Goal: Contribute content: Contribute content

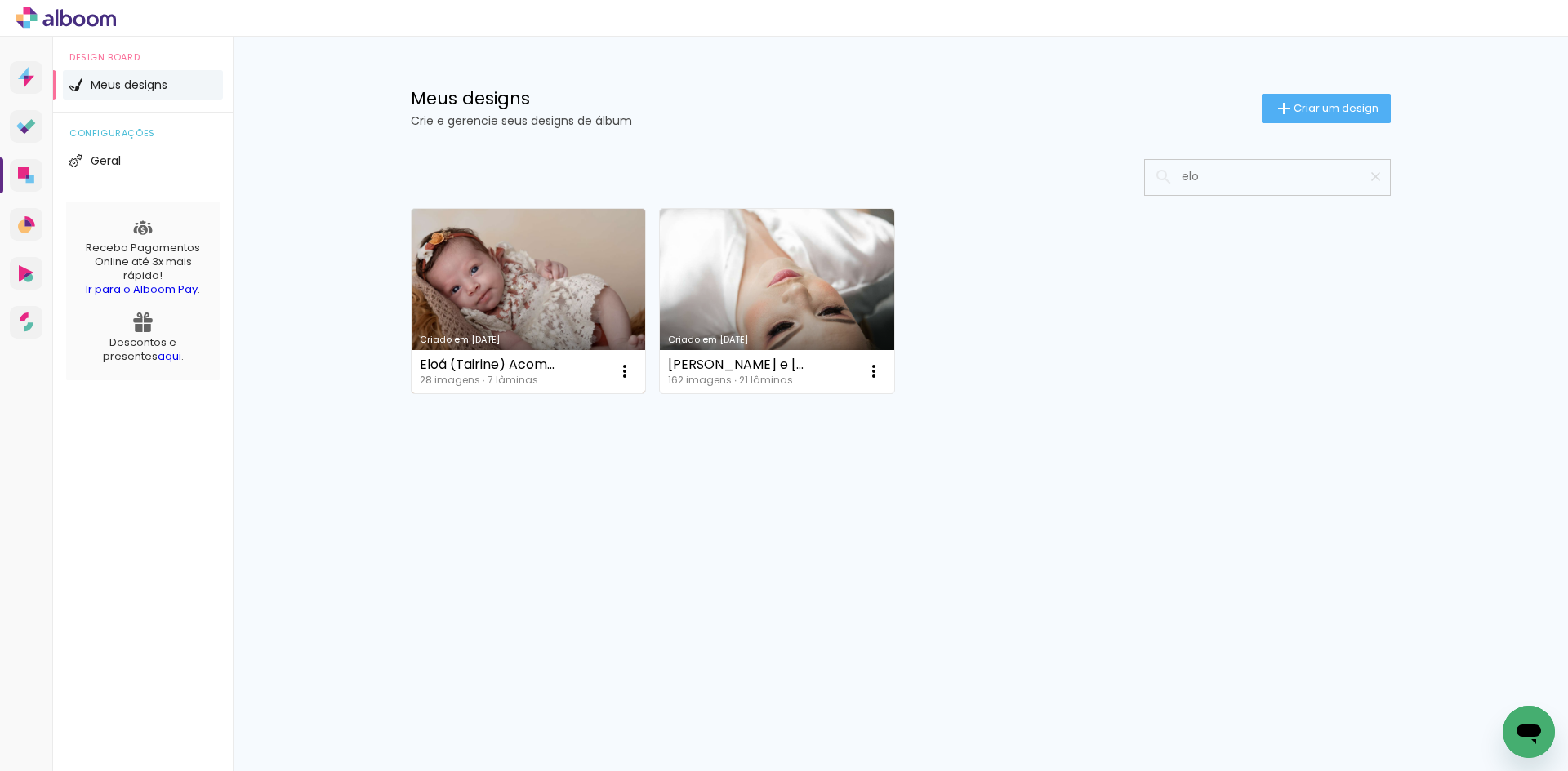
type input "elo"
type paper-input "elo"
click at [533, 268] on link "Criado em [DATE]" at bounding box center [529, 301] width 235 height 185
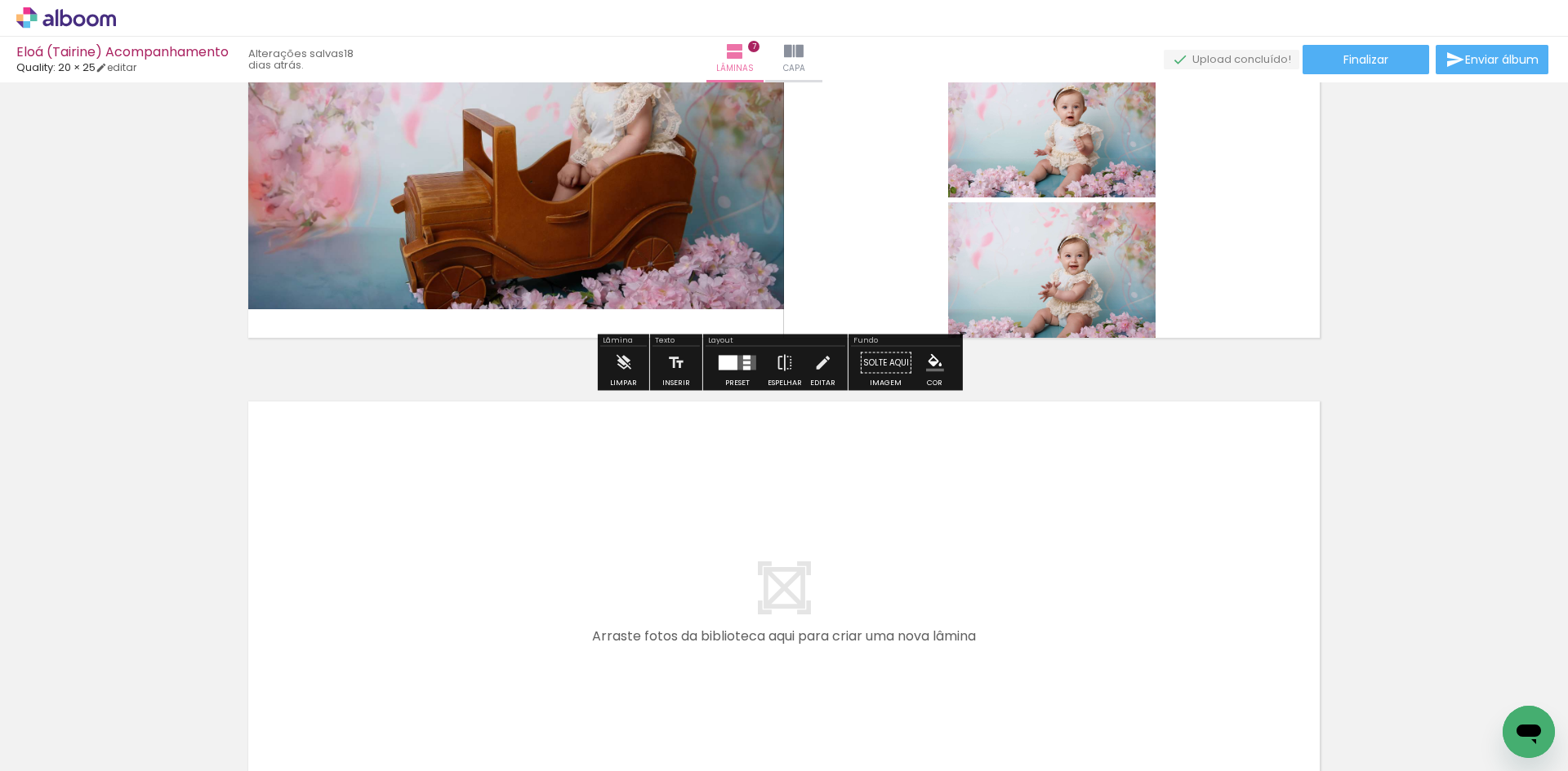
scroll to position [3297, 0]
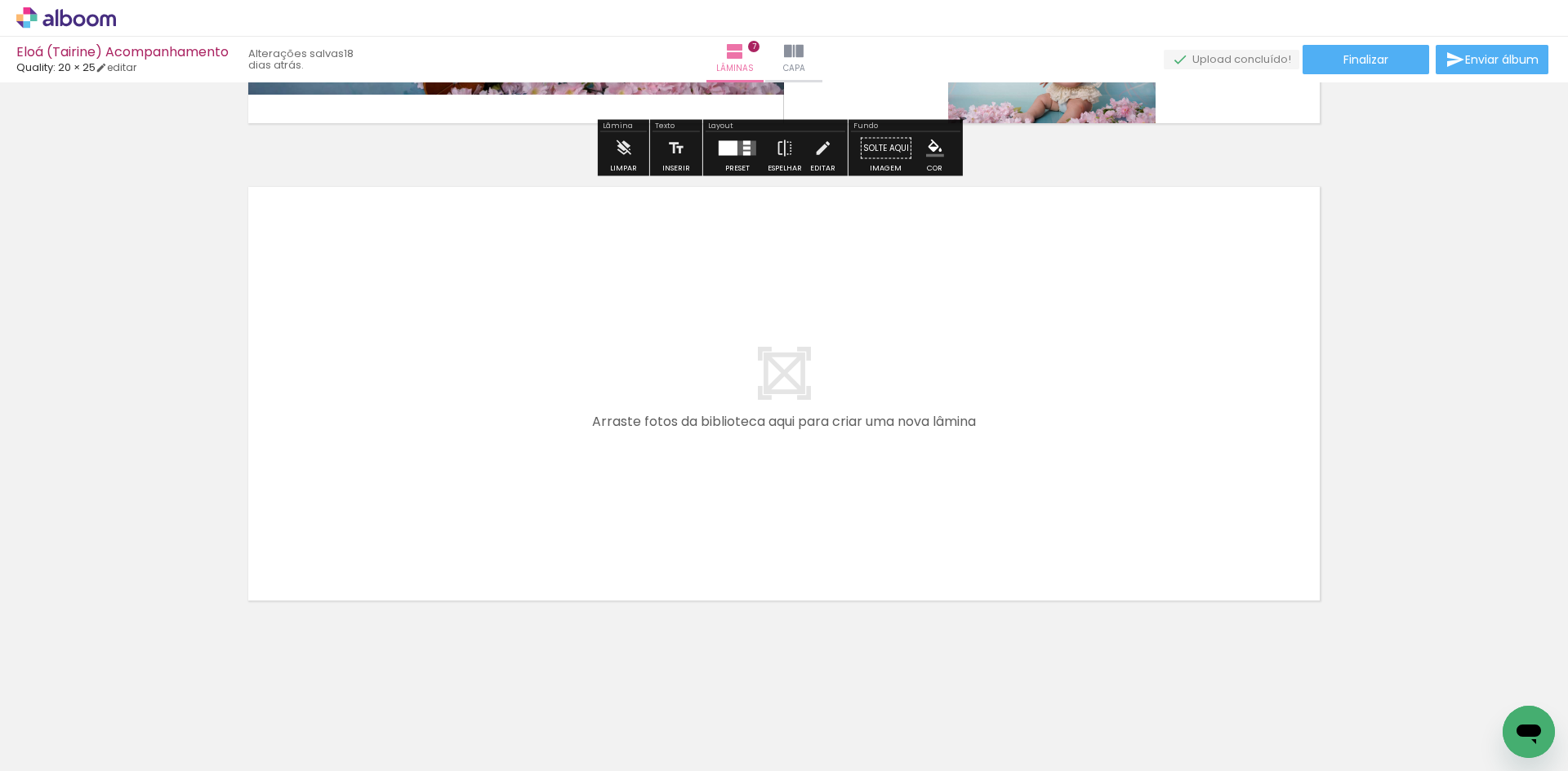
click at [51, 740] on span "Adicionar Fotos" at bounding box center [58, 749] width 49 height 18
click at [0, 0] on input "file" at bounding box center [0, 0] width 0 height 0
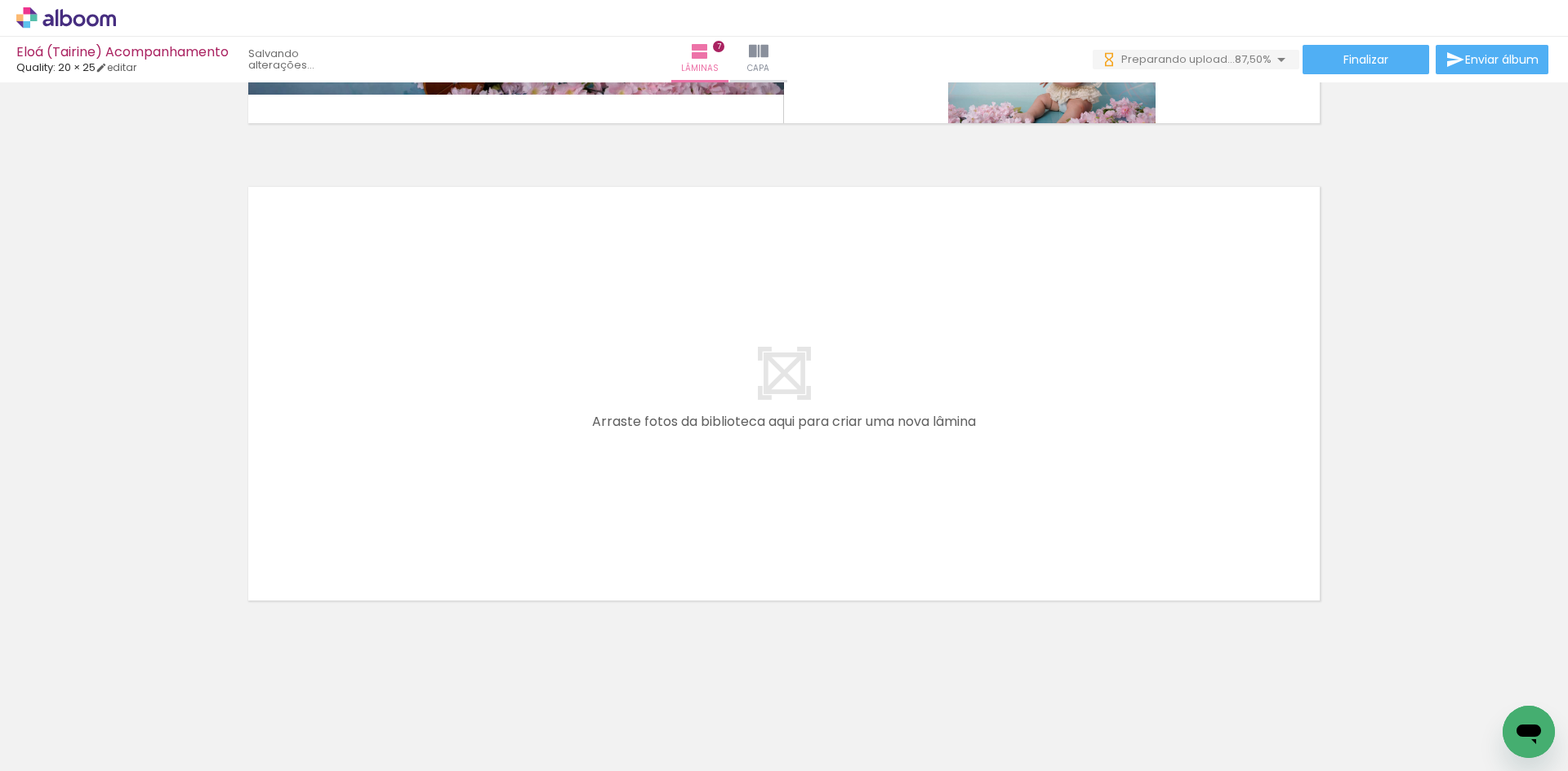
scroll to position [0, 1498]
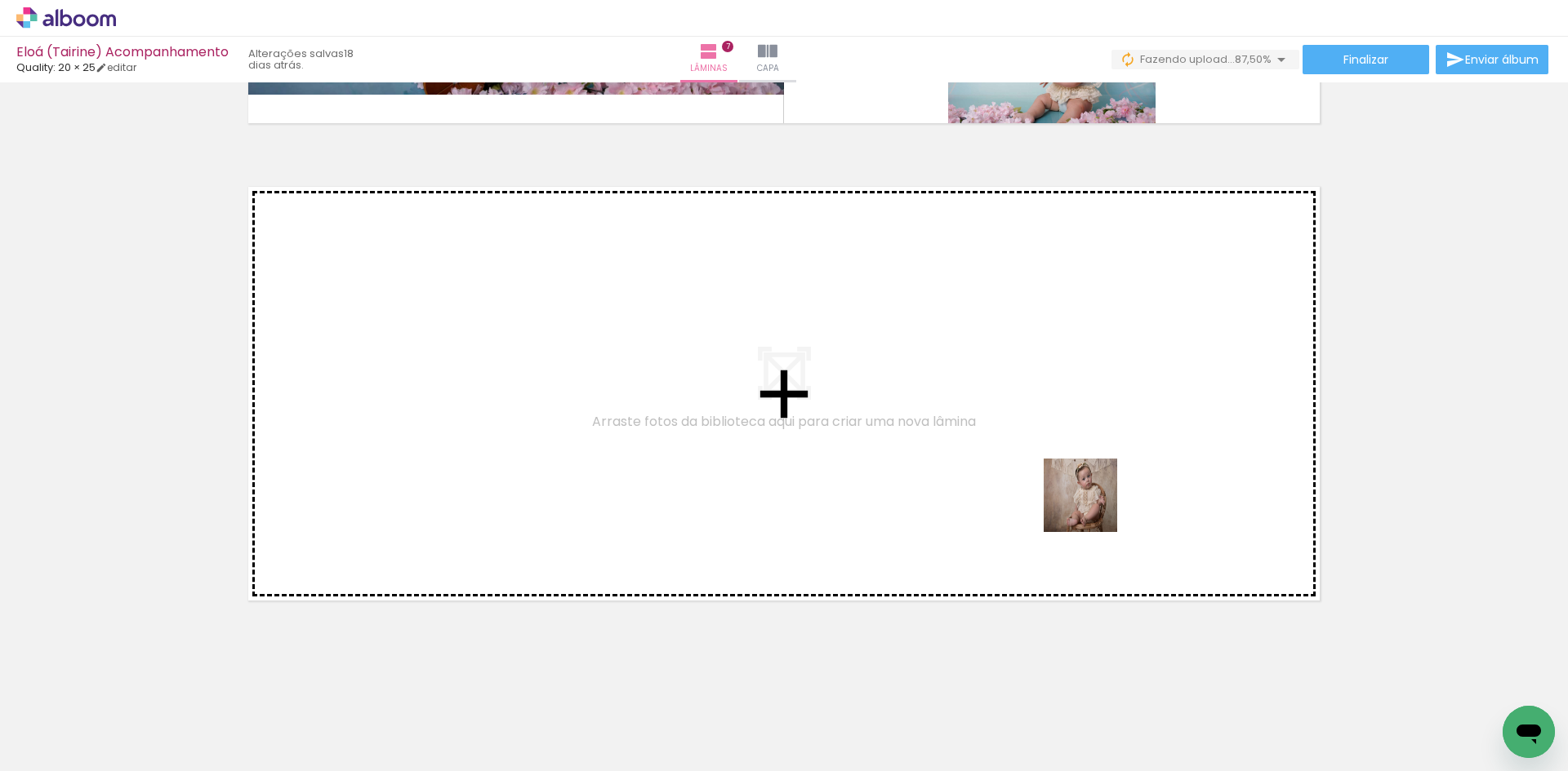
drag, startPoint x: 1191, startPoint y: 665, endPoint x: 1348, endPoint y: 727, distance: 168.8
click at [1075, 485] on quentale-workspace at bounding box center [784, 386] width 1568 height 771
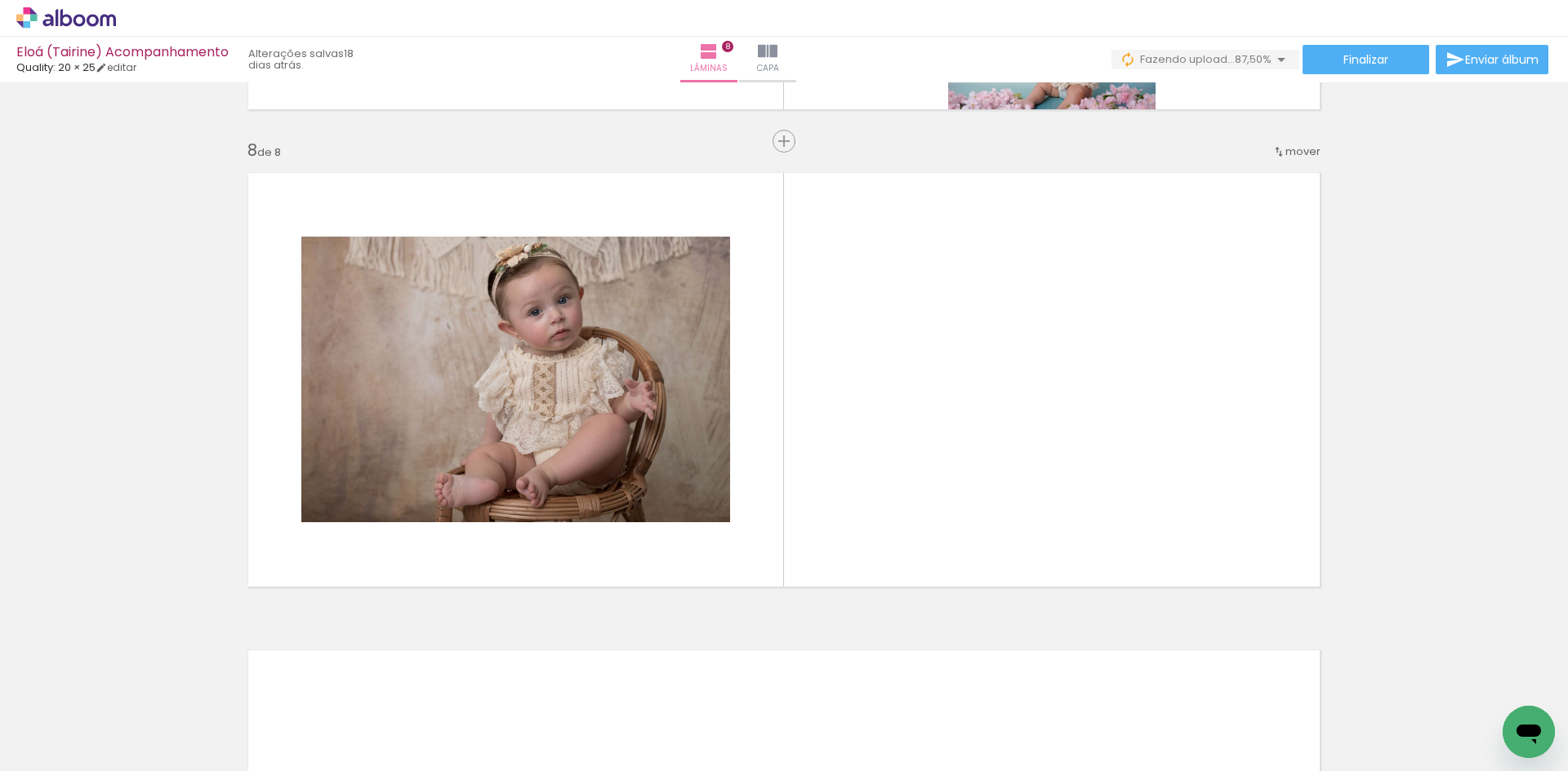
scroll to position [3316, 0]
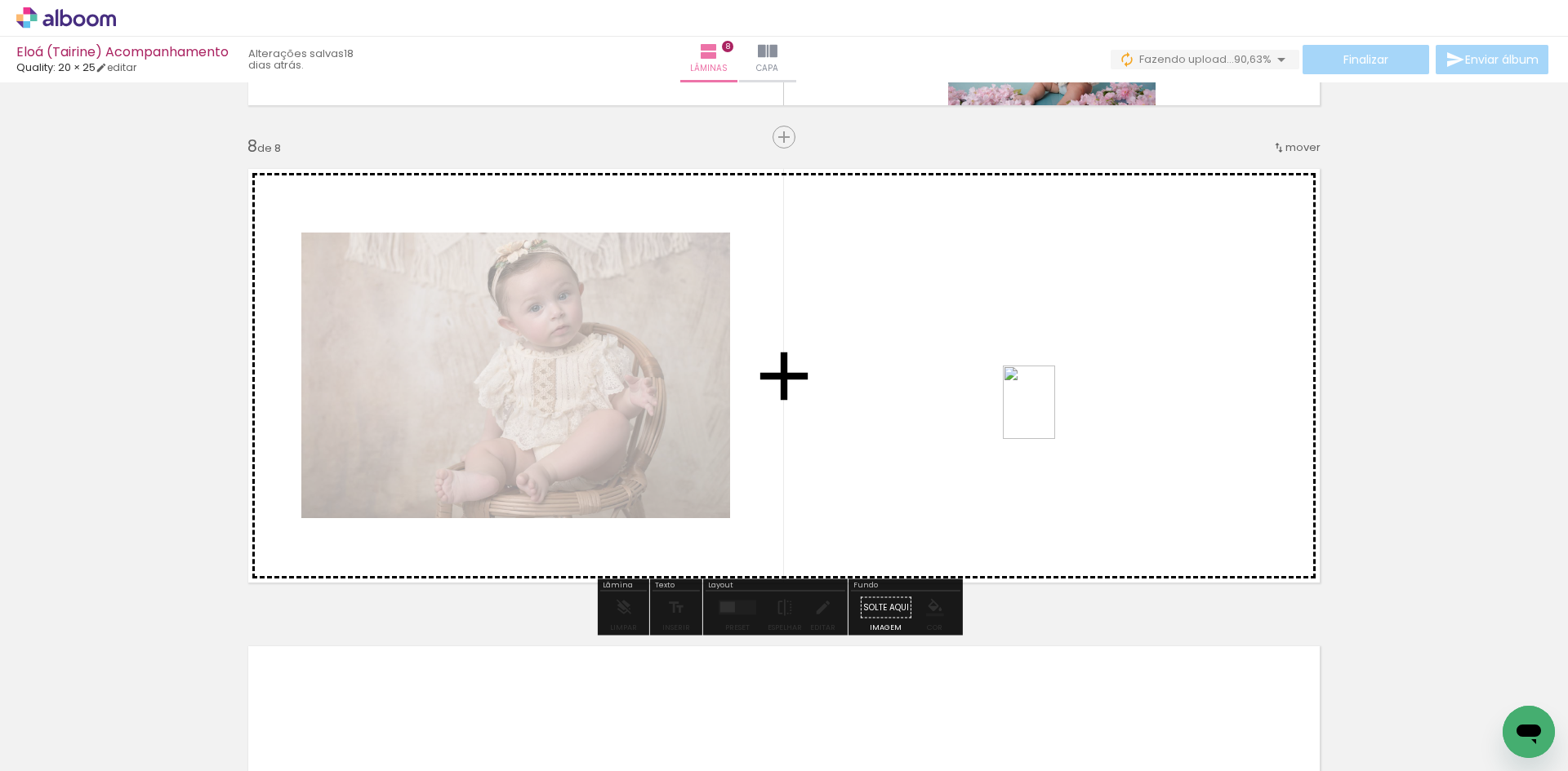
drag, startPoint x: 1339, startPoint y: 724, endPoint x: 1378, endPoint y: 702, distance: 44.8
click at [1053, 419] on quentale-workspace at bounding box center [784, 386] width 1568 height 771
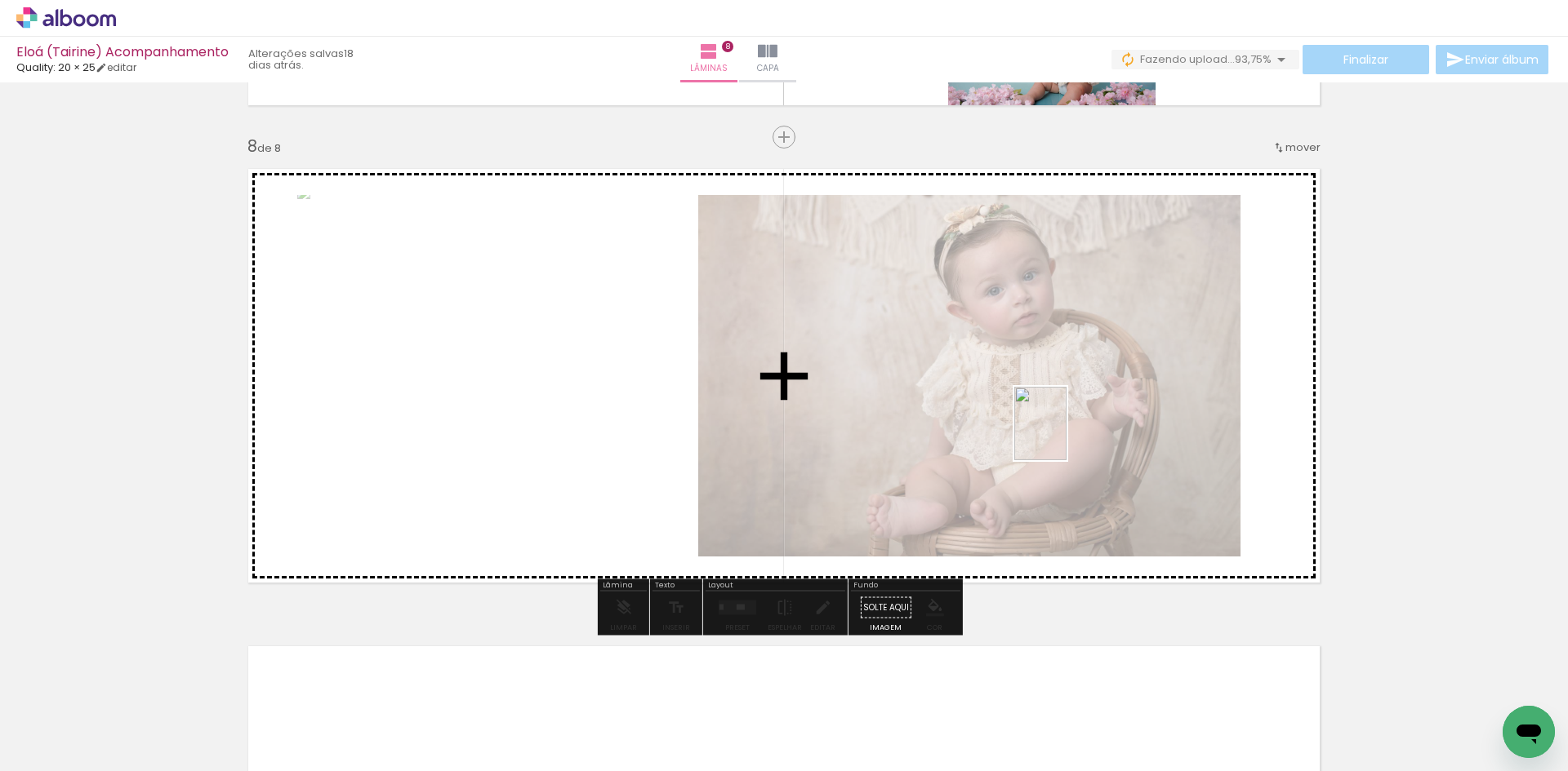
drag, startPoint x: 1415, startPoint y: 714, endPoint x: 1385, endPoint y: 618, distance: 100.6
click at [1063, 441] on quentale-workspace at bounding box center [784, 386] width 1568 height 771
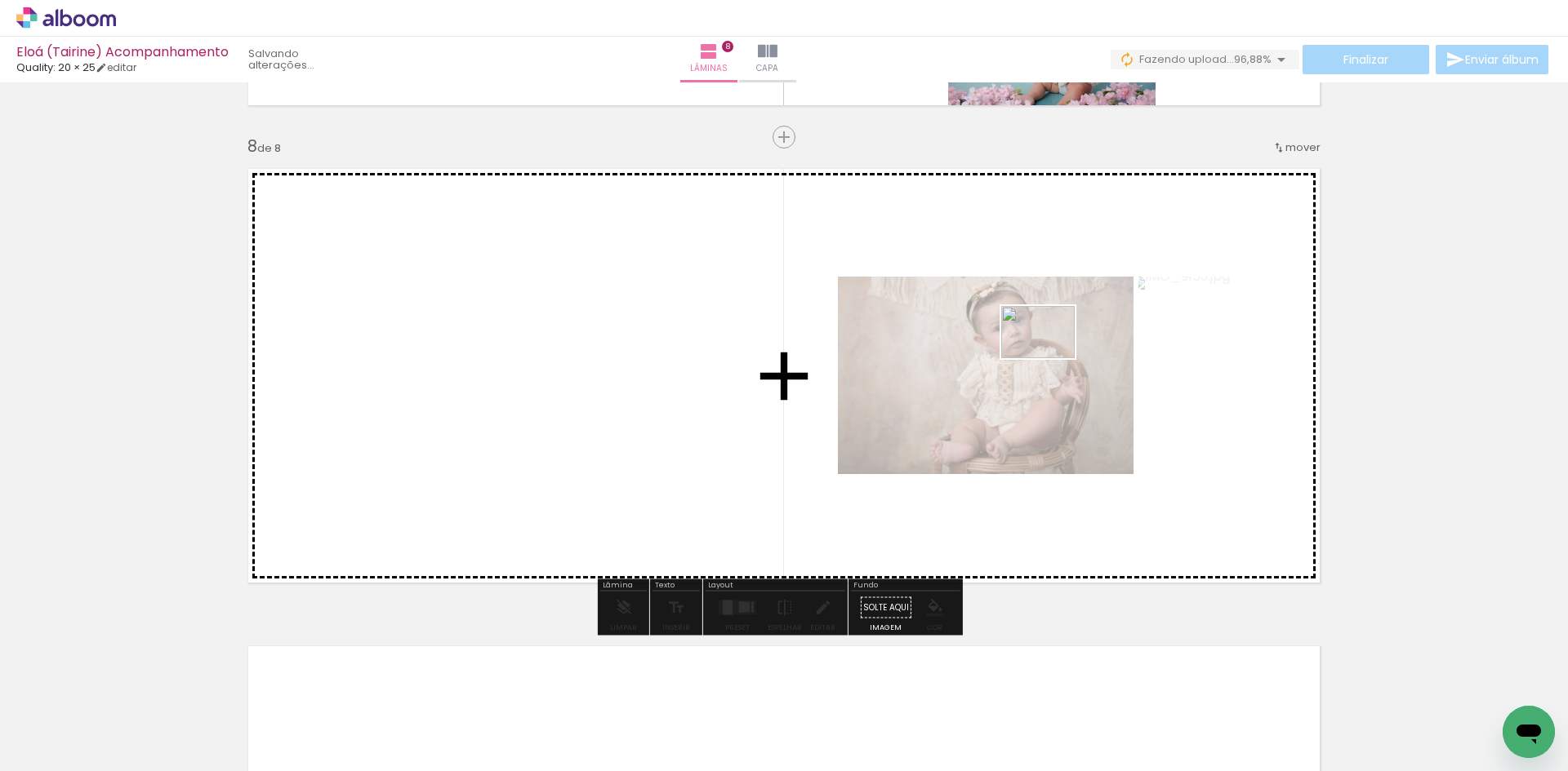
drag, startPoint x: 1487, startPoint y: 707, endPoint x: 1050, endPoint y: 355, distance: 561.1
click at [1050, 355] on quentale-workspace at bounding box center [784, 386] width 1568 height 771
